Goal: Task Accomplishment & Management: Manage account settings

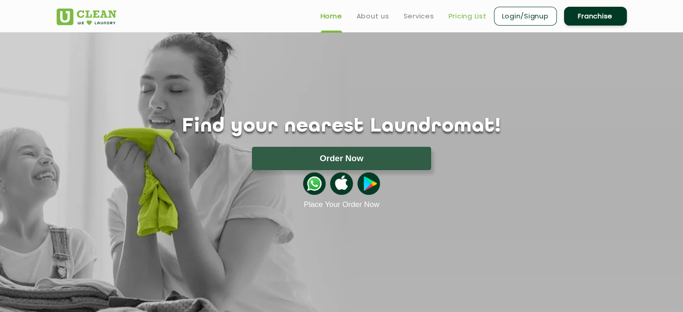
click at [467, 19] on link "Pricing List" at bounding box center [468, 16] width 38 height 11
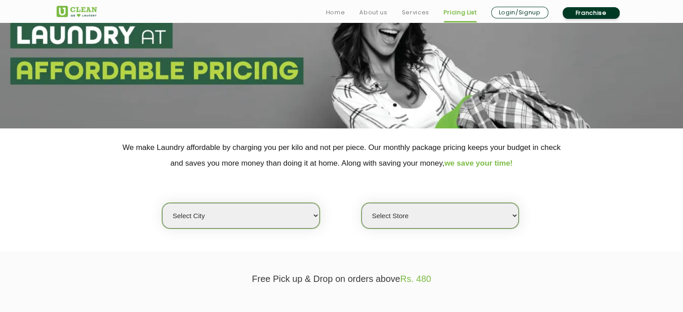
scroll to position [135, 0]
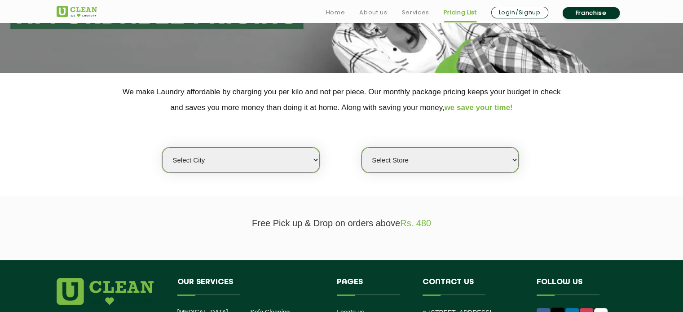
click at [251, 158] on select "Select city [GEOGRAPHIC_DATA] [GEOGRAPHIC_DATA] [GEOGRAPHIC_DATA] [GEOGRAPHIC_D…" at bounding box center [240, 160] width 157 height 26
select select "1"
click at [162, 147] on select "Select city [GEOGRAPHIC_DATA] [GEOGRAPHIC_DATA] [GEOGRAPHIC_DATA] [GEOGRAPHIC_D…" at bounding box center [240, 160] width 157 height 26
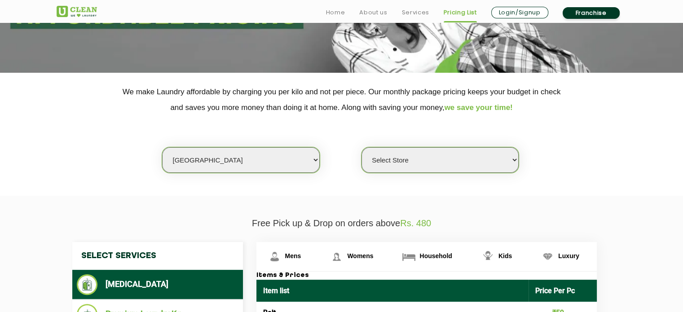
click at [409, 160] on select "Select Store [GEOGRAPHIC_DATA] [GEOGRAPHIC_DATA] 2 [GEOGRAPHIC_DATA] [PERSON_NA…" at bounding box center [439, 160] width 157 height 26
select select "184"
click at [361, 147] on select "Select Store [GEOGRAPHIC_DATA] [GEOGRAPHIC_DATA] 2 [GEOGRAPHIC_DATA] [PERSON_NA…" at bounding box center [439, 160] width 157 height 26
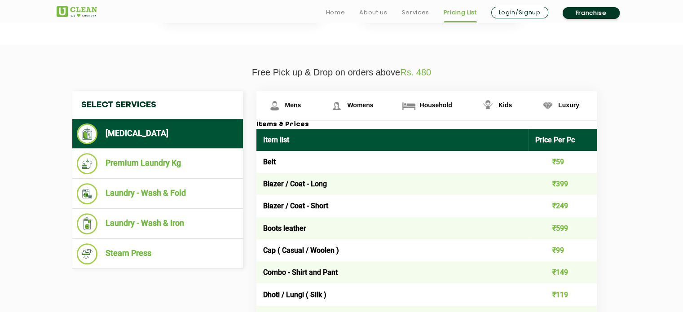
scroll to position [314, 0]
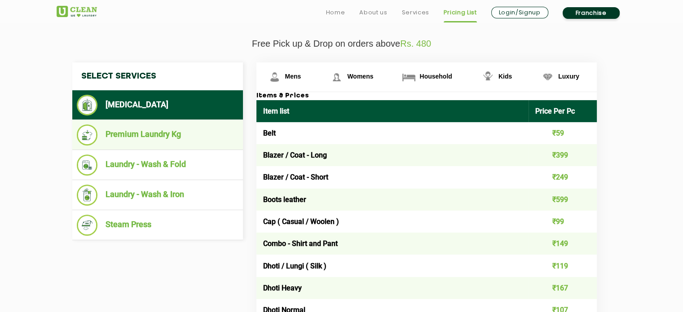
click at [200, 133] on li "Premium Laundry Kg" at bounding box center [158, 134] width 162 height 21
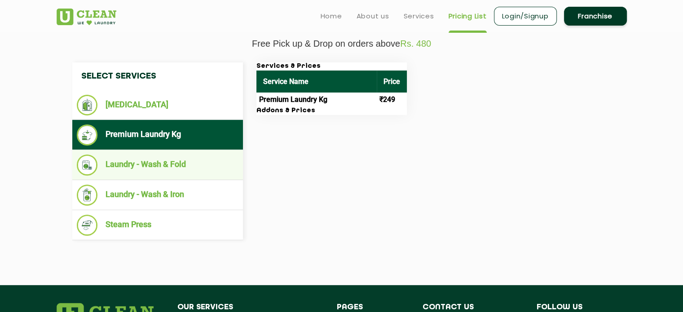
click at [186, 158] on li "Laundry - Wash & Fold" at bounding box center [158, 164] width 162 height 21
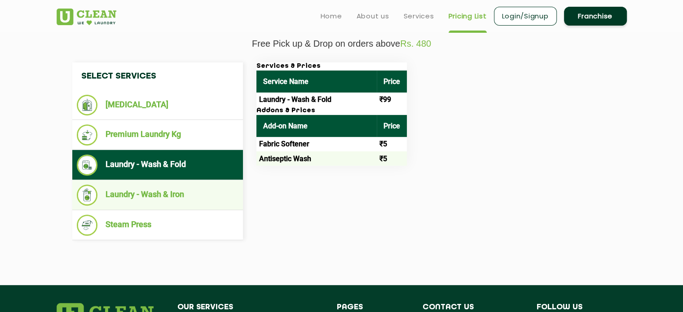
click at [203, 198] on li "Laundry - Wash & Iron" at bounding box center [158, 195] width 162 height 21
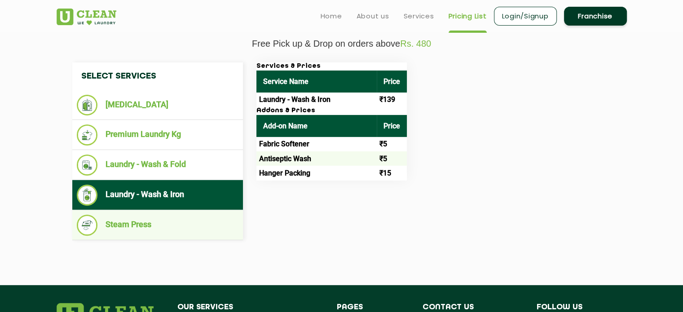
click at [141, 227] on li "Steam Press" at bounding box center [158, 225] width 162 height 21
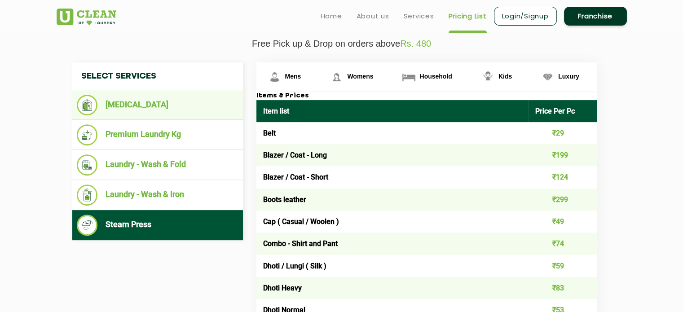
click at [144, 109] on li "[MEDICAL_DATA]" at bounding box center [158, 105] width 162 height 21
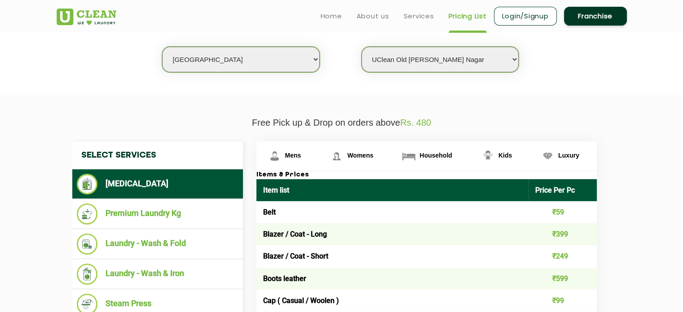
scroll to position [224, 0]
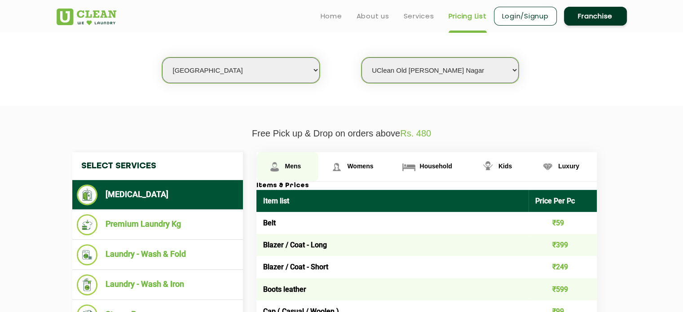
click at [286, 168] on span "Mens" at bounding box center [293, 166] width 16 height 7
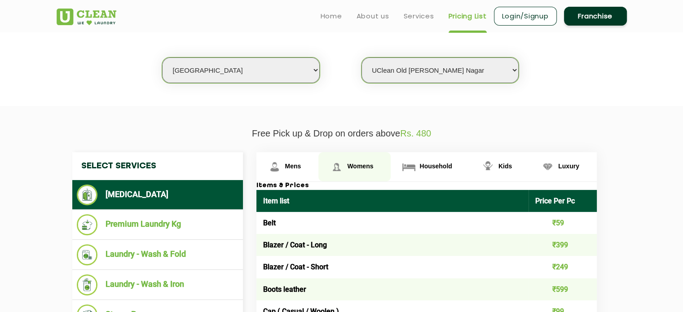
click at [343, 168] on img at bounding box center [337, 167] width 16 height 16
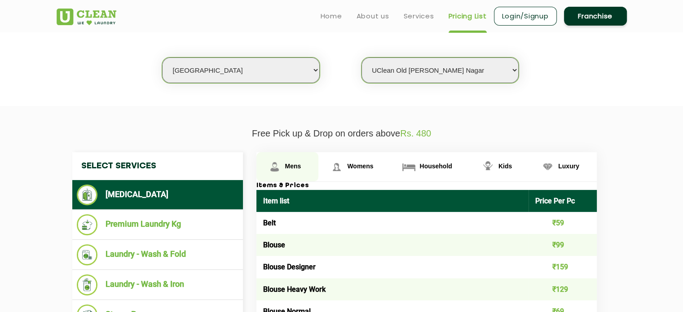
click at [282, 168] on link "Mens" at bounding box center [287, 166] width 62 height 29
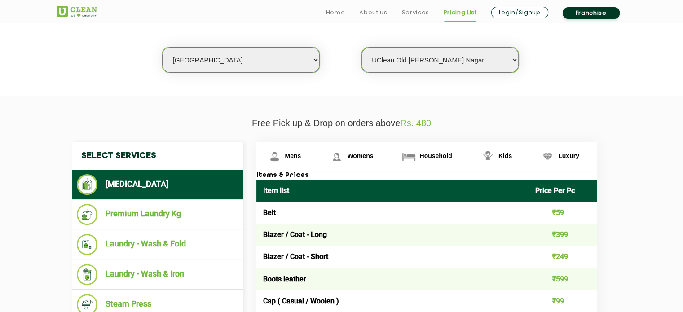
scroll to position [180, 0]
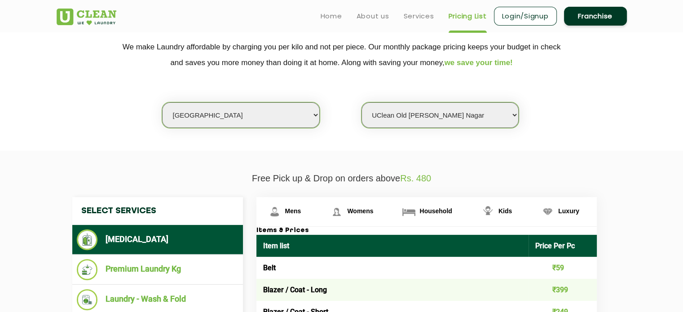
click at [237, 107] on select "Select city [GEOGRAPHIC_DATA] [GEOGRAPHIC_DATA] [GEOGRAPHIC_DATA] [GEOGRAPHIC_D…" at bounding box center [240, 115] width 157 height 26
click at [224, 114] on select "Select city [GEOGRAPHIC_DATA] [GEOGRAPHIC_DATA] [GEOGRAPHIC_DATA] [GEOGRAPHIC_D…" at bounding box center [240, 115] width 157 height 26
select select "44"
click at [162, 102] on select "Select city [GEOGRAPHIC_DATA] [GEOGRAPHIC_DATA] [GEOGRAPHIC_DATA] [GEOGRAPHIC_D…" at bounding box center [240, 115] width 157 height 26
click at [389, 117] on select "Select Store UCLEAN MANDIRTALLA" at bounding box center [439, 115] width 157 height 26
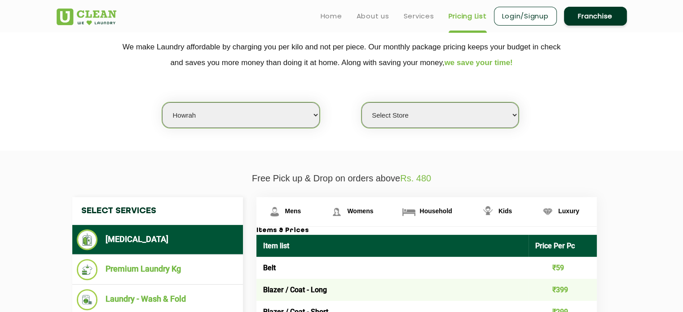
select select "378"
click at [361, 102] on select "Select Store UCLEAN MANDIRTALLA" at bounding box center [439, 115] width 157 height 26
drag, startPoint x: 307, startPoint y: 118, endPoint x: 297, endPoint y: 119, distance: 9.9
click at [307, 118] on select "Select city [GEOGRAPHIC_DATA] [GEOGRAPHIC_DATA] [GEOGRAPHIC_DATA] [GEOGRAPHIC_D…" at bounding box center [240, 115] width 157 height 26
select select "8"
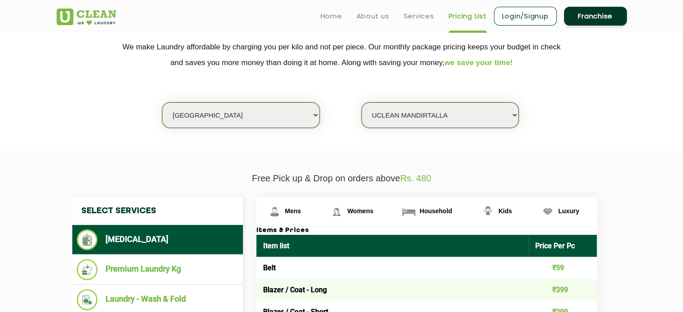
click at [162, 102] on select "Select city [GEOGRAPHIC_DATA] [GEOGRAPHIC_DATA] [GEOGRAPHIC_DATA] [GEOGRAPHIC_D…" at bounding box center [240, 115] width 157 height 26
select select "0"
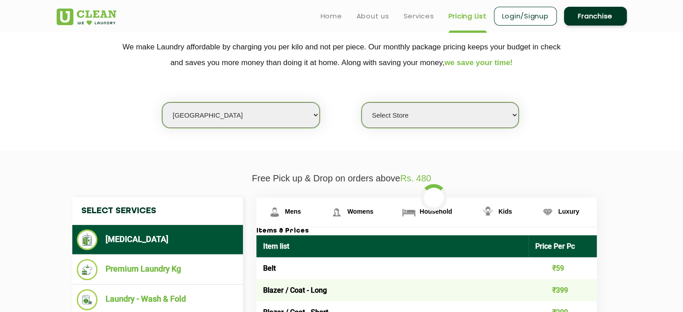
click at [422, 113] on select "Select Store UClean Jadavpur UClean Kamalgazi UClean Astra Towers UClean Bansdr…" at bounding box center [439, 115] width 157 height 26
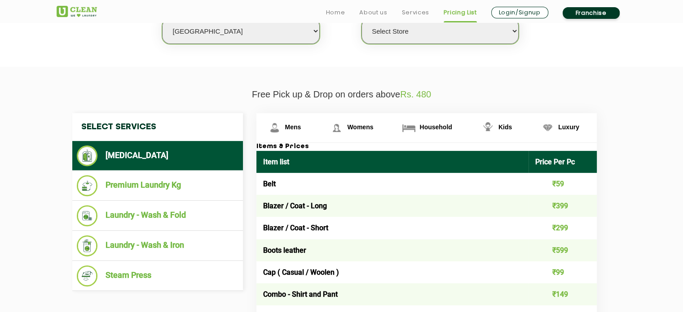
scroll to position [269, 0]
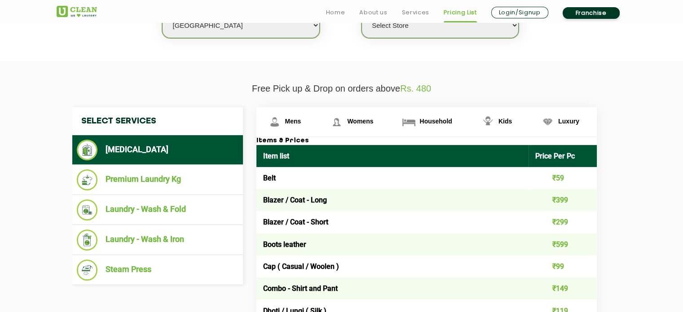
click at [437, 35] on select "Select Store UClean Jadavpur UClean Kamalgazi UClean Astra Towers UClean Bansdr…" at bounding box center [439, 26] width 157 height 26
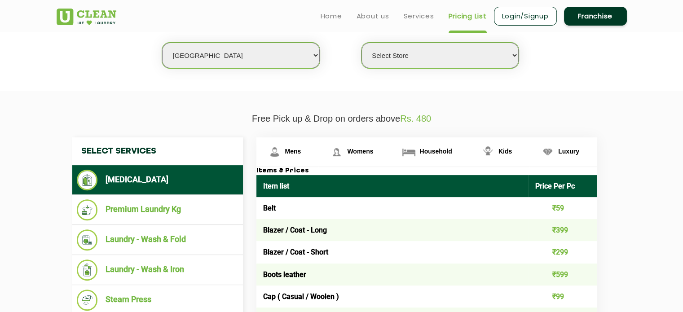
scroll to position [224, 0]
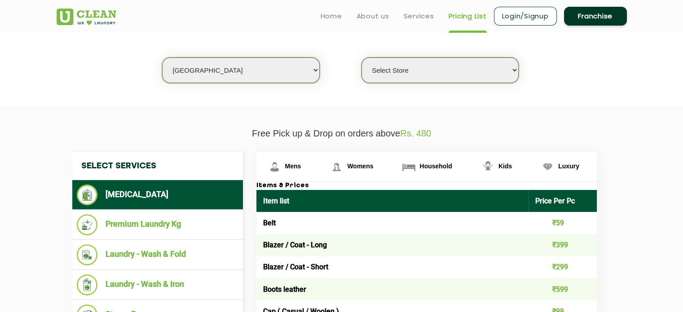
drag, startPoint x: 297, startPoint y: 76, endPoint x: 300, endPoint y: 81, distance: 5.9
click at [297, 76] on select "Select city [GEOGRAPHIC_DATA] [GEOGRAPHIC_DATA] [GEOGRAPHIC_DATA] [GEOGRAPHIC_D…" at bounding box center [240, 70] width 157 height 26
select select "1"
click at [162, 57] on select "Select city [GEOGRAPHIC_DATA] [GEOGRAPHIC_DATA] [GEOGRAPHIC_DATA] [GEOGRAPHIC_D…" at bounding box center [240, 70] width 157 height 26
click at [436, 65] on select "Select Store UClean Jadavpur UClean Kamalgazi UClean Astra Towers UClean Bansdr…" at bounding box center [439, 70] width 157 height 26
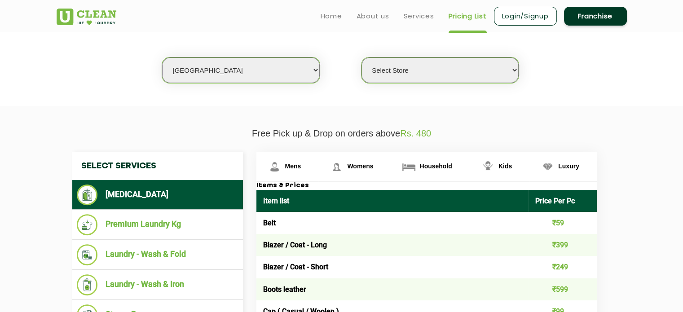
select select "184"
click at [361, 57] on select "Select Store [GEOGRAPHIC_DATA] [GEOGRAPHIC_DATA] 2 [GEOGRAPHIC_DATA] [PERSON_NA…" at bounding box center [439, 70] width 157 height 26
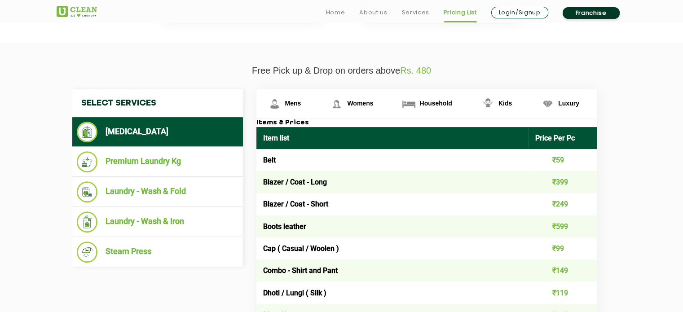
scroll to position [314, 0]
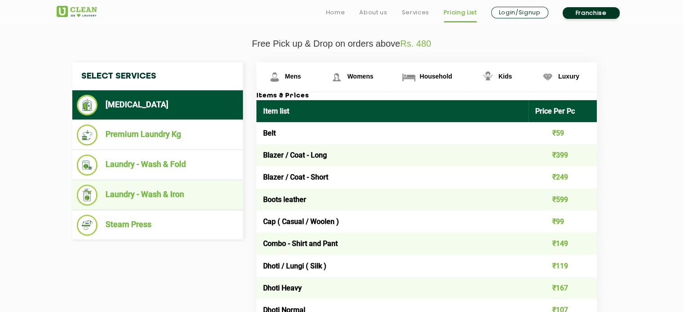
click at [189, 188] on li "Laundry - Wash & Iron" at bounding box center [158, 195] width 162 height 21
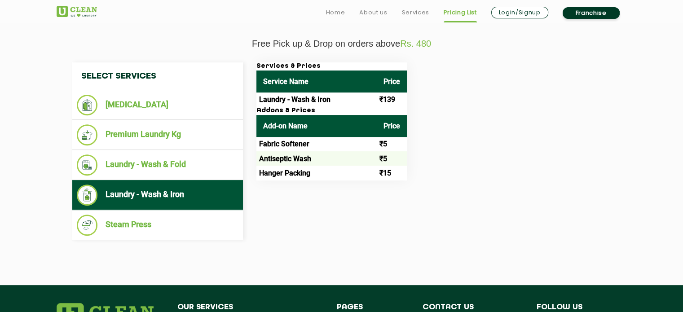
click at [510, 12] on link "Login/Signup" at bounding box center [519, 13] width 57 height 12
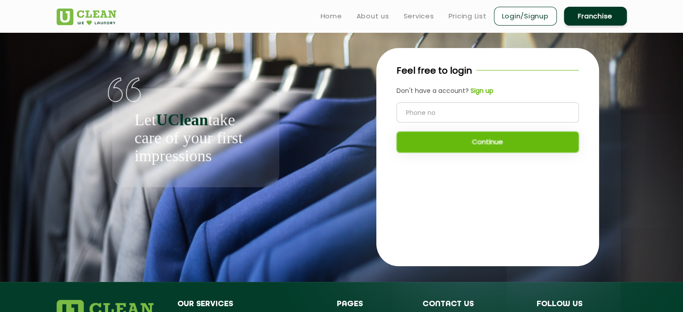
click at [487, 107] on input "tel" at bounding box center [487, 112] width 182 height 20
type input "8240060632"
click at [497, 141] on button "Continue" at bounding box center [487, 142] width 182 height 21
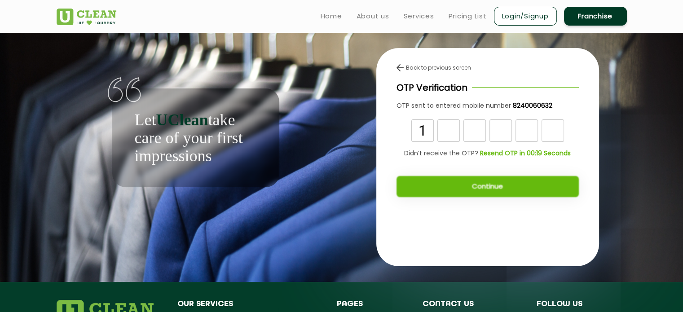
type input "1"
type input "7"
type input "0"
type input "7"
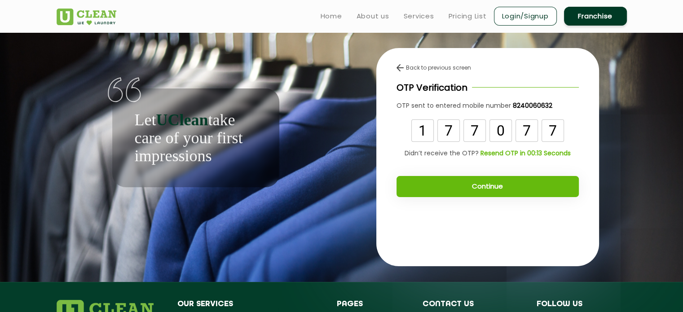
type input "7"
click at [496, 192] on button "Continue" at bounding box center [487, 186] width 182 height 21
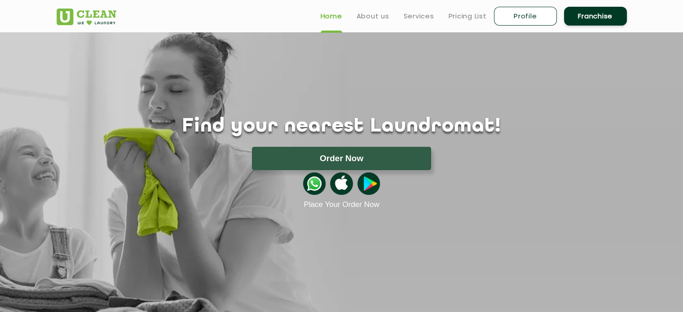
click at [529, 15] on link "Profile" at bounding box center [525, 16] width 63 height 19
select select
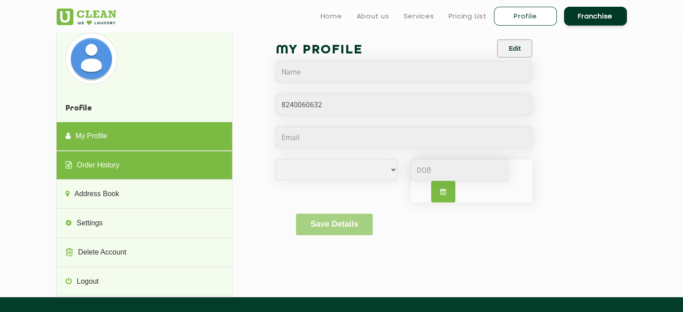
click at [134, 168] on link "Order History" at bounding box center [145, 165] width 176 height 29
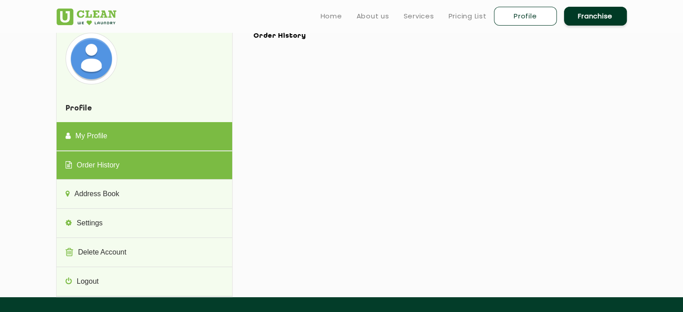
click at [145, 137] on link "My Profile" at bounding box center [145, 136] width 176 height 29
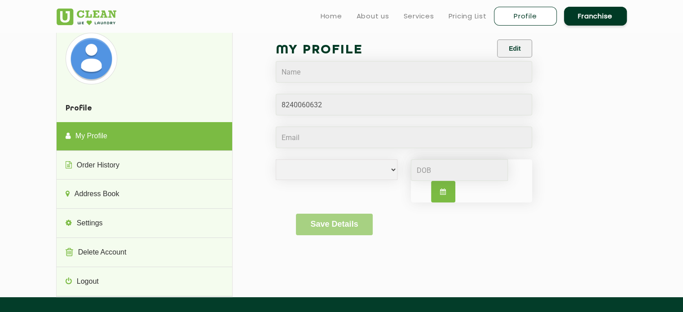
click at [77, 101] on h4 "Profile" at bounding box center [145, 109] width 176 height 26
click at [421, 9] on ul "Home About us Services Pricing List Profile Franchise" at bounding box center [469, 15] width 313 height 21
click at [419, 11] on link "Services" at bounding box center [419, 16] width 31 height 11
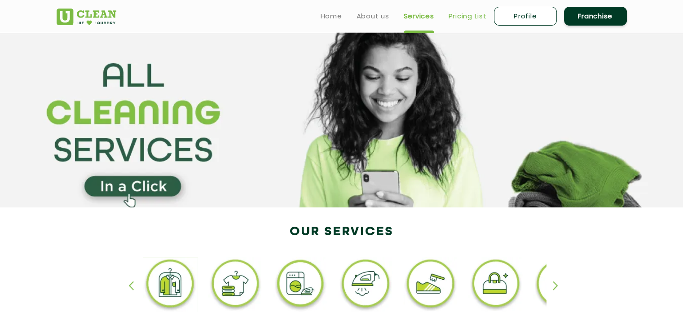
click at [462, 18] on link "Pricing List" at bounding box center [468, 16] width 38 height 11
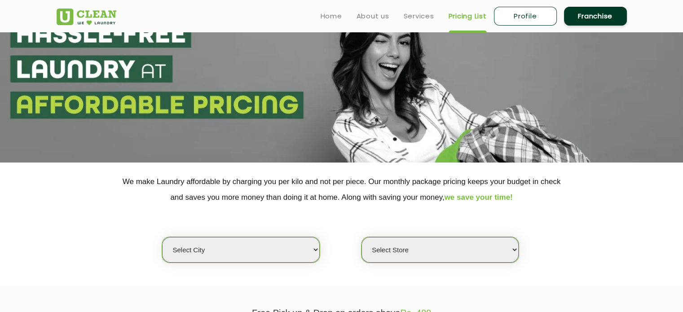
click at [254, 260] on select "Select city [GEOGRAPHIC_DATA] [GEOGRAPHIC_DATA] [GEOGRAPHIC_DATA] [GEOGRAPHIC_D…" at bounding box center [240, 250] width 157 height 26
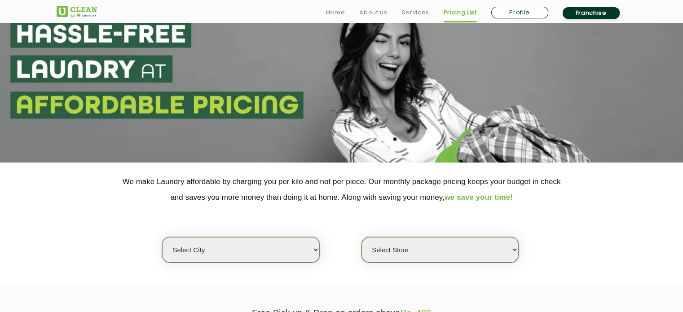
scroll to position [90, 0]
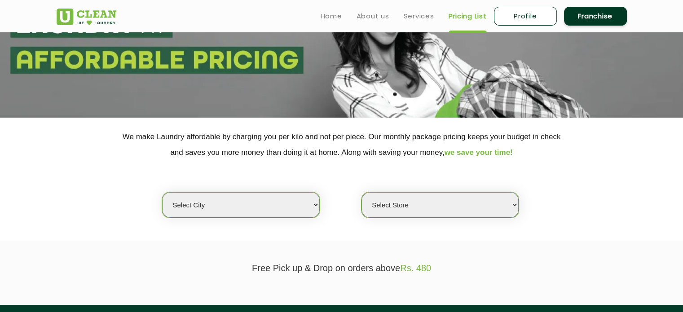
drag, startPoint x: 237, startPoint y: 234, endPoint x: 239, endPoint y: 203, distance: 31.0
click at [237, 233] on section "We make Laundry affordable by charging you per kilo and not per piece. Our mont…" at bounding box center [341, 179] width 683 height 123
click at [239, 201] on select "Select city [GEOGRAPHIC_DATA] [GEOGRAPHIC_DATA] [GEOGRAPHIC_DATA] [GEOGRAPHIC_D…" at bounding box center [240, 205] width 157 height 26
select select "1"
click at [162, 192] on select "Select city [GEOGRAPHIC_DATA] [GEOGRAPHIC_DATA] [GEOGRAPHIC_DATA] [GEOGRAPHIC_D…" at bounding box center [240, 205] width 157 height 26
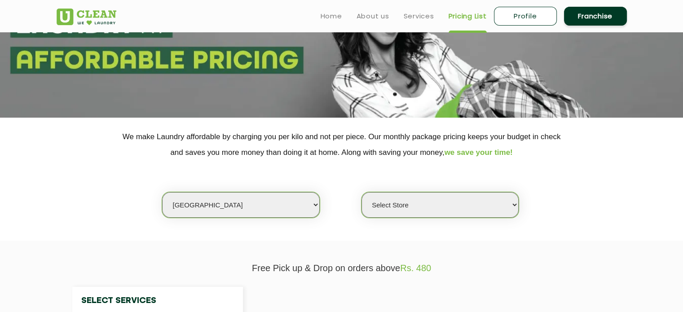
click at [417, 194] on select "Select Store [GEOGRAPHIC_DATA] [GEOGRAPHIC_DATA] 2 [GEOGRAPHIC_DATA] [PERSON_NA…" at bounding box center [439, 205] width 157 height 26
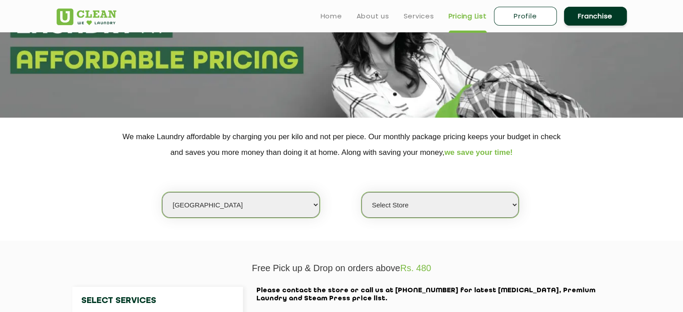
select select "184"
click at [361, 192] on select "Select Store [GEOGRAPHIC_DATA] [GEOGRAPHIC_DATA] 2 [GEOGRAPHIC_DATA] [PERSON_NA…" at bounding box center [439, 205] width 157 height 26
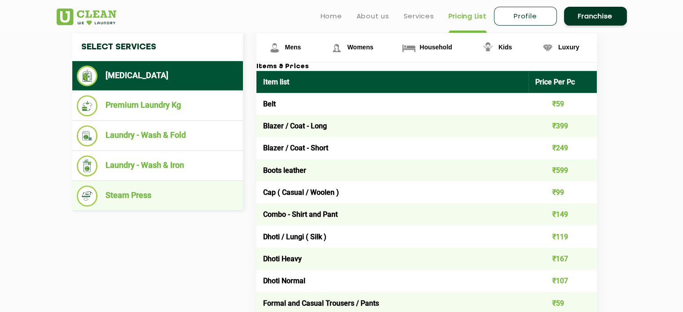
scroll to position [359, 0]
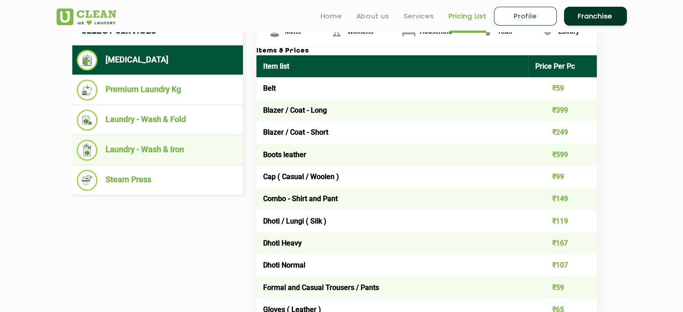
click at [150, 145] on li "Laundry - Wash & Iron" at bounding box center [158, 150] width 162 height 21
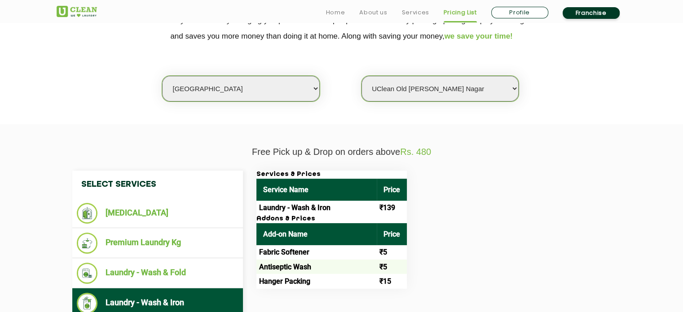
scroll to position [269, 0]
